Goal: Task Accomplishment & Management: Use online tool/utility

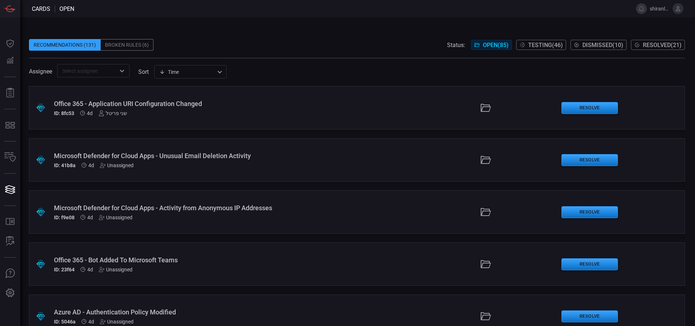
click at [99, 68] on input "text" at bounding box center [87, 70] width 56 height 9
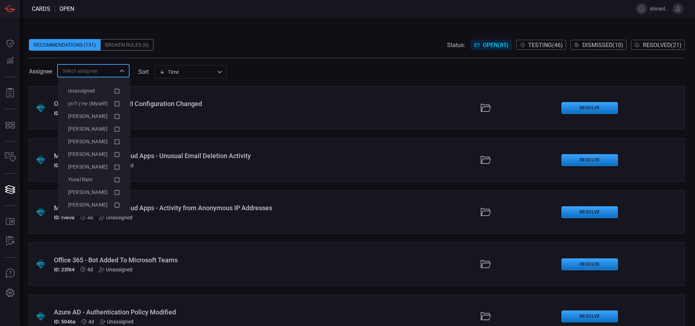
click at [101, 68] on input "text" at bounding box center [87, 70] width 56 height 9
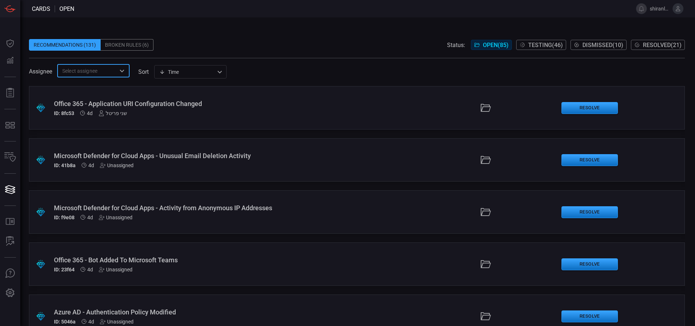
click at [74, 107] on div "Office 365 - Application URI Configuration Changed" at bounding box center [169, 104] width 230 height 8
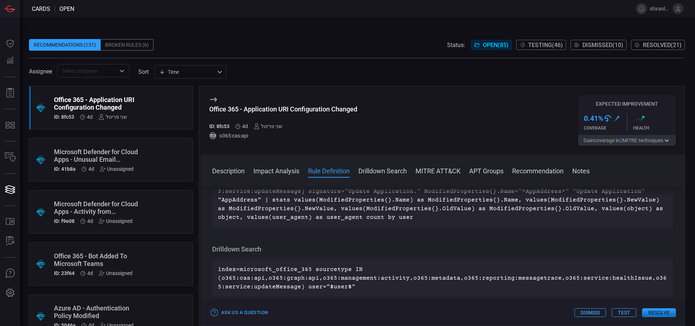
scroll to position [217, 0]
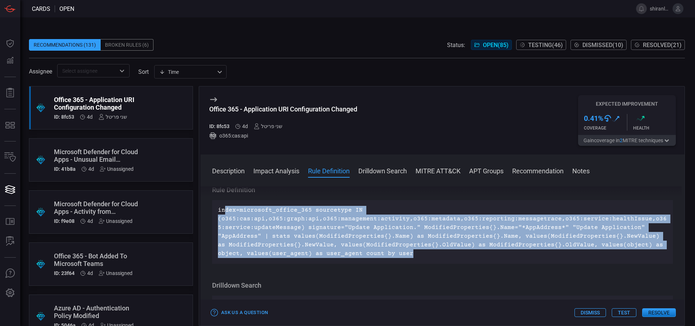
drag, startPoint x: 224, startPoint y: 207, endPoint x: 436, endPoint y: 257, distance: 218.1
click at [436, 257] on p "index=microsoft_office_365 sourcetype IN (o365:cas:api,o365:graph:api,o365:mana…" at bounding box center [442, 232] width 449 height 52
click at [395, 237] on p "index=microsoft_office_365 sourcetype IN (o365:cas:api,o365:graph:api,o365:mana…" at bounding box center [442, 232] width 449 height 52
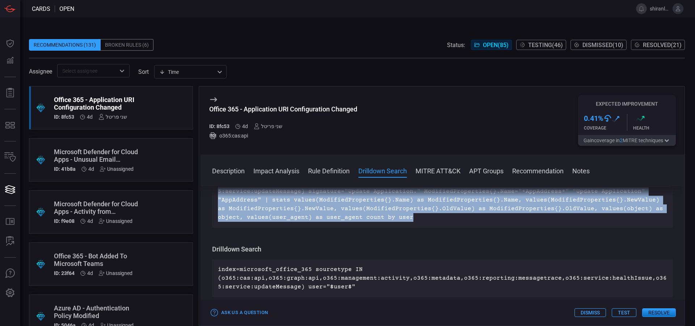
click at [410, 223] on div "index=microsoft_office_365 sourcetype IN (o365:cas:api,o365:graph:api,o365:mana…" at bounding box center [442, 196] width 461 height 64
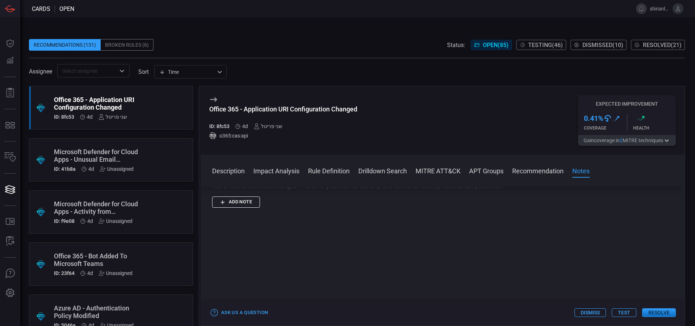
scroll to position [665, 0]
click at [628, 310] on button "Test" at bounding box center [623, 312] width 25 height 9
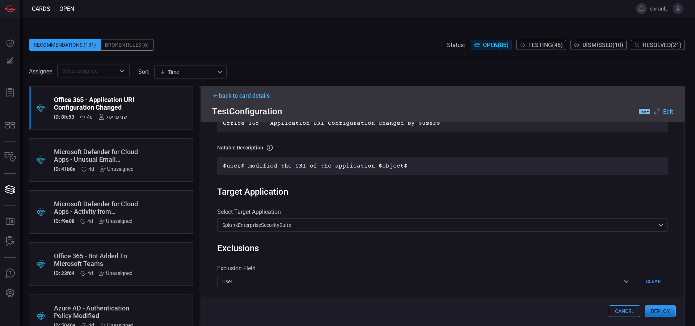
scroll to position [0, 0]
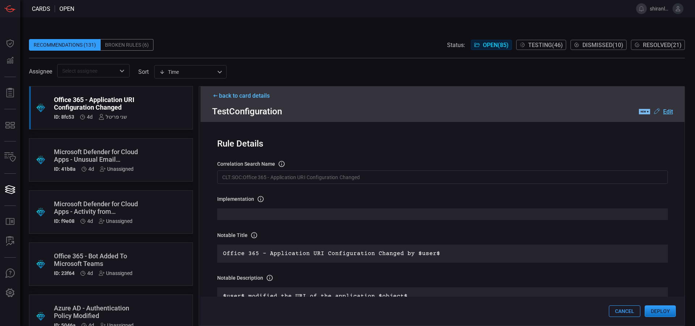
click at [533, 47] on span "Testing ( 46 )" at bounding box center [545, 45] width 35 height 7
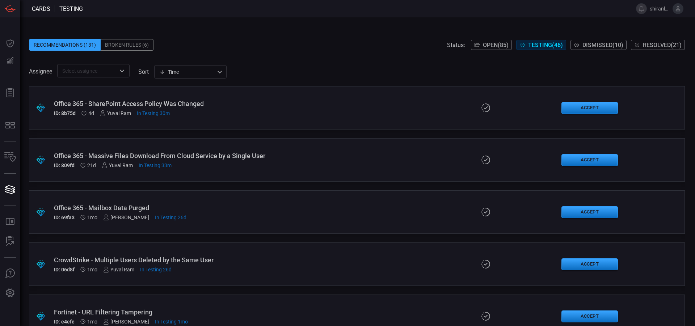
click at [487, 44] on span "Open ( 85 )" at bounding box center [496, 45] width 26 height 7
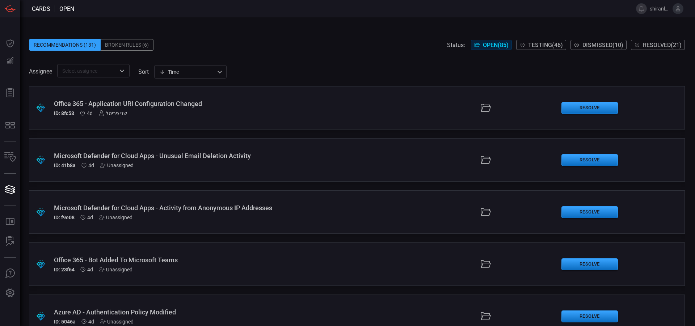
click at [543, 46] on span "Testing ( 46 )" at bounding box center [545, 45] width 35 height 7
